Goal: Check status

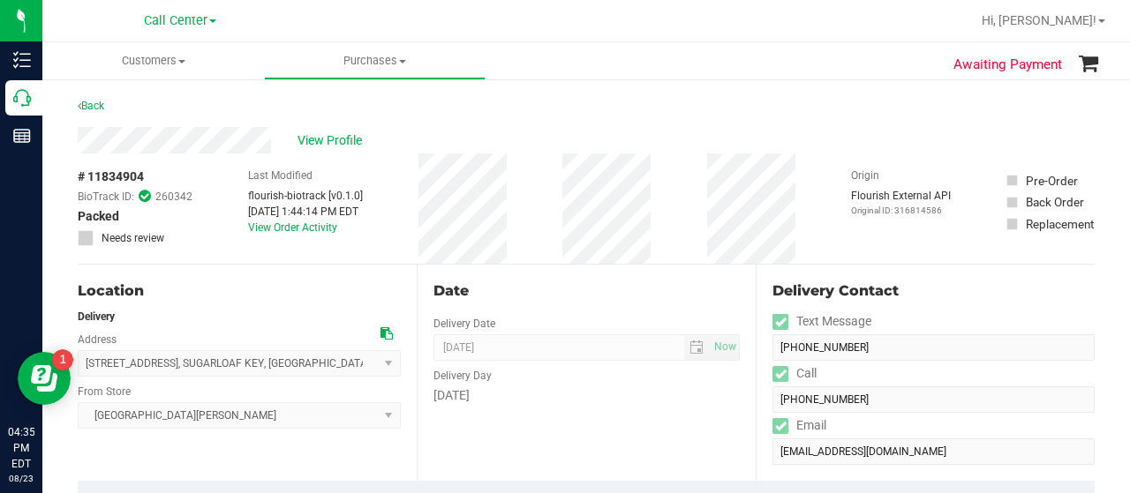
click at [29, 102] on icon at bounding box center [22, 98] width 18 height 18
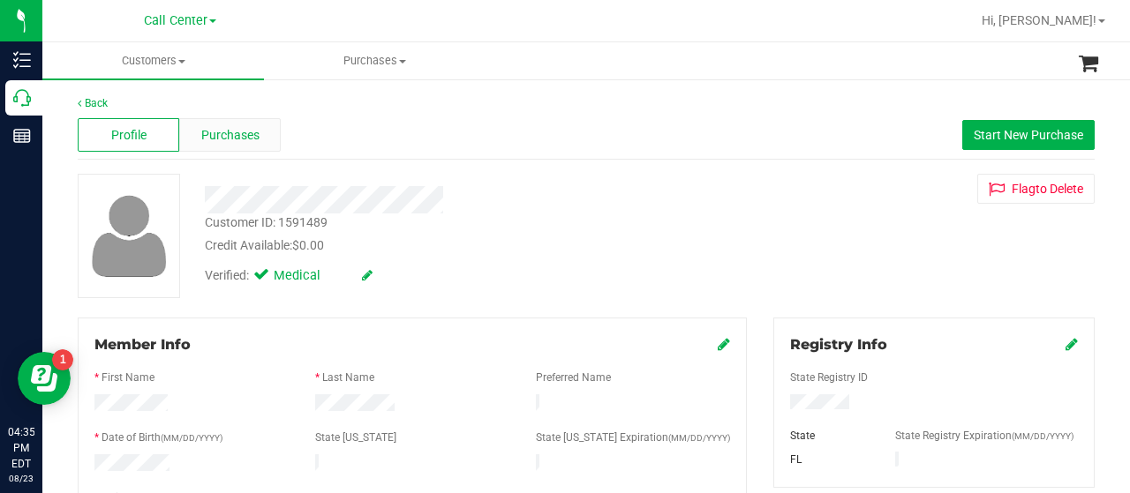
click at [207, 124] on div "Purchases" at bounding box center [230, 135] width 102 height 34
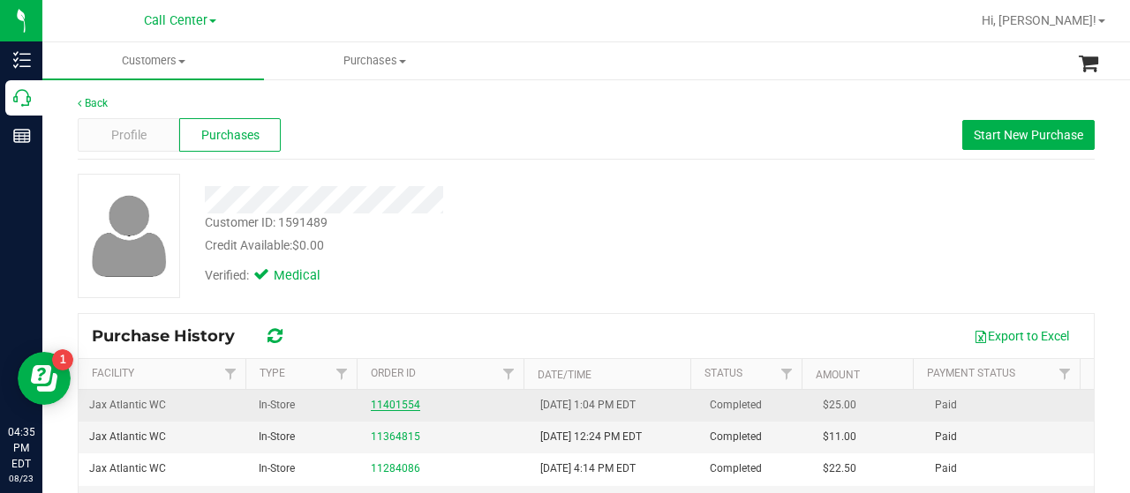
click at [376, 406] on link "11401554" at bounding box center [395, 405] width 49 height 12
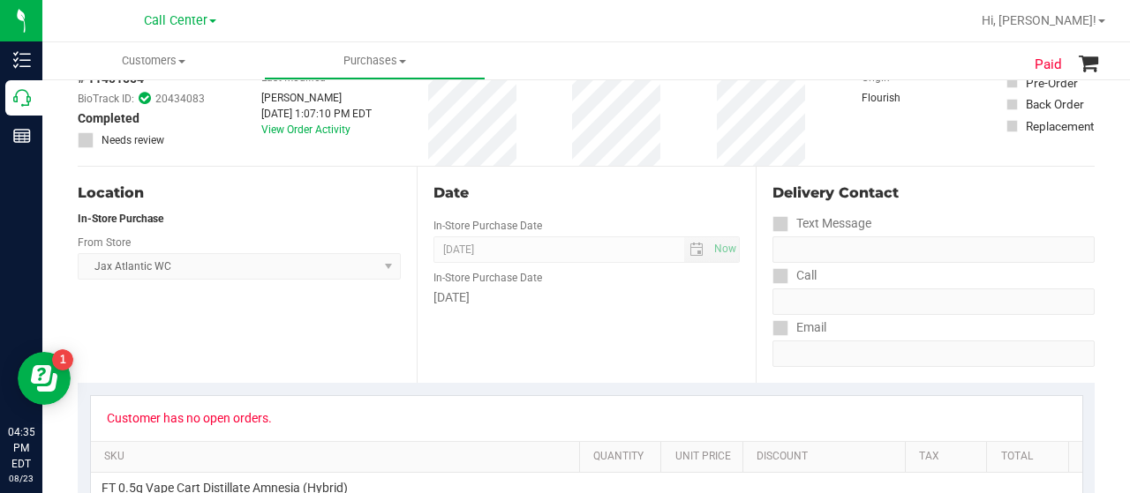
scroll to position [115, 0]
